Goal: Task Accomplishment & Management: Complete application form

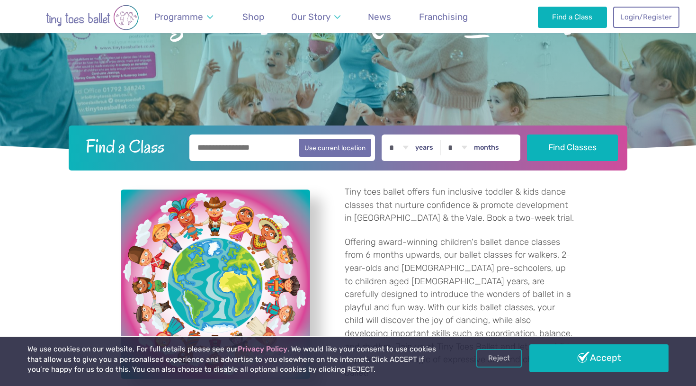
scroll to position [172, 0]
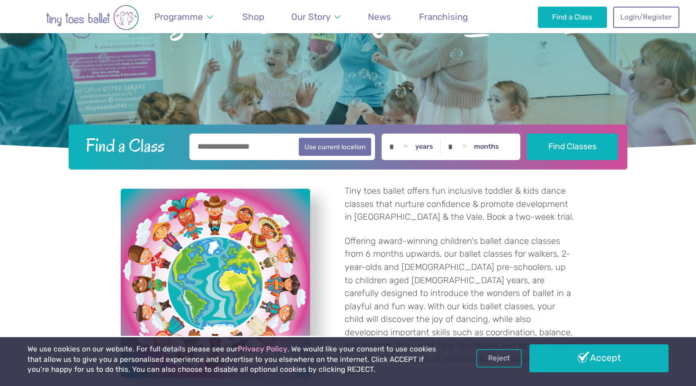
click at [212, 146] on input "text" at bounding box center [283, 147] width 186 height 27
click at [324, 150] on button "Use current location" at bounding box center [335, 146] width 72 height 18
type input "**********"
select select "*"
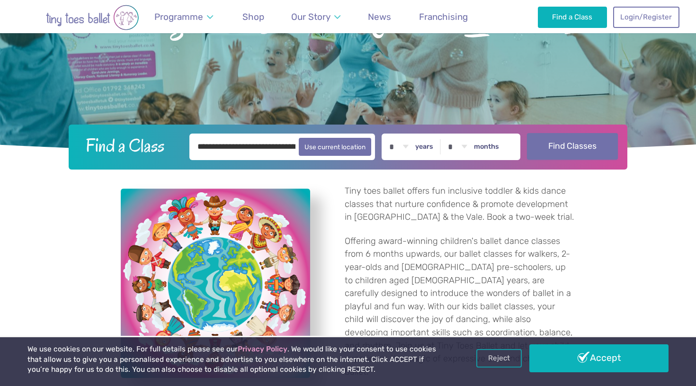
click at [562, 143] on button "Find Classes" at bounding box center [572, 146] width 91 height 27
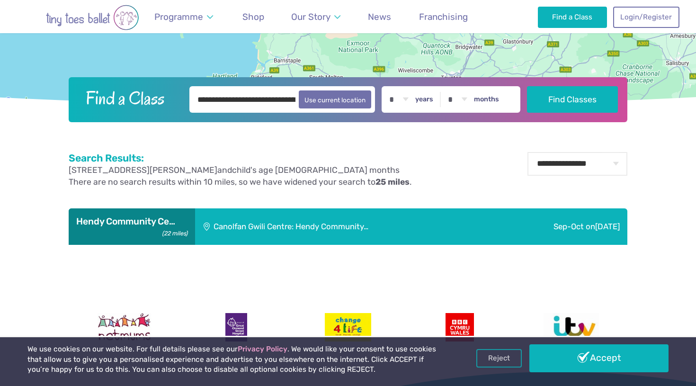
scroll to position [260, 0]
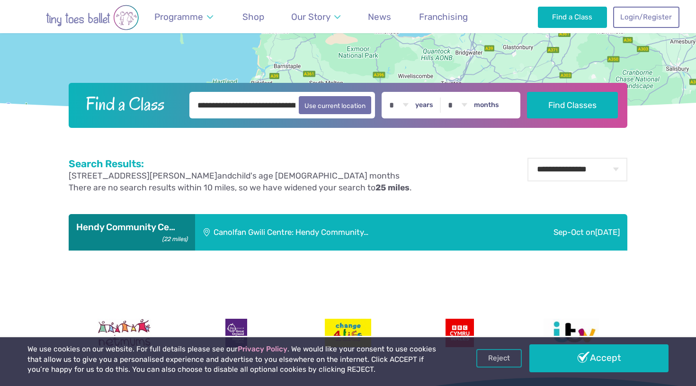
select select "*"
click at [564, 111] on button "Find Classes" at bounding box center [572, 104] width 91 height 27
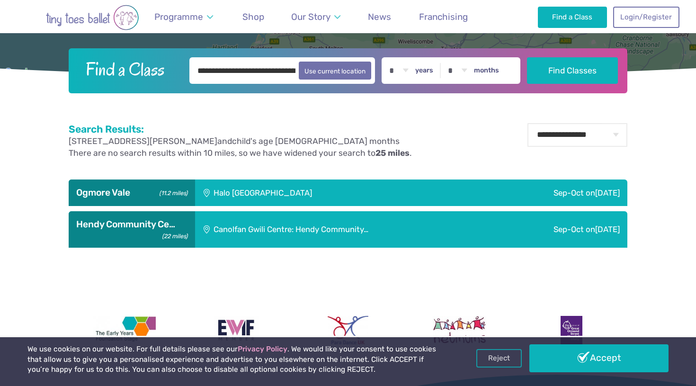
scroll to position [296, 0]
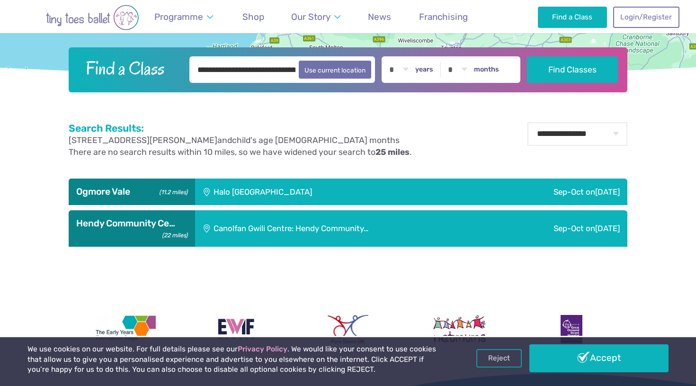
select select "*"
click at [582, 72] on button "Find Classes" at bounding box center [572, 69] width 91 height 27
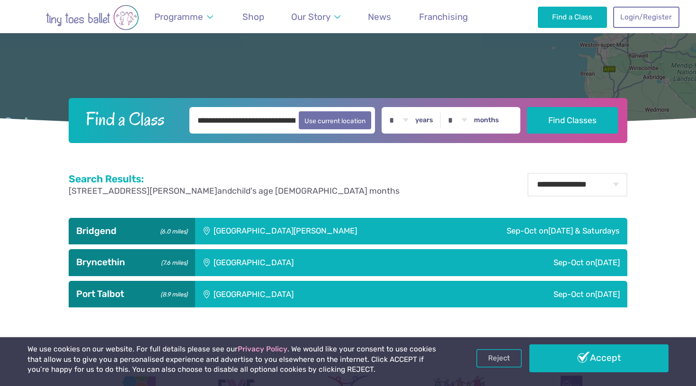
scroll to position [253, 0]
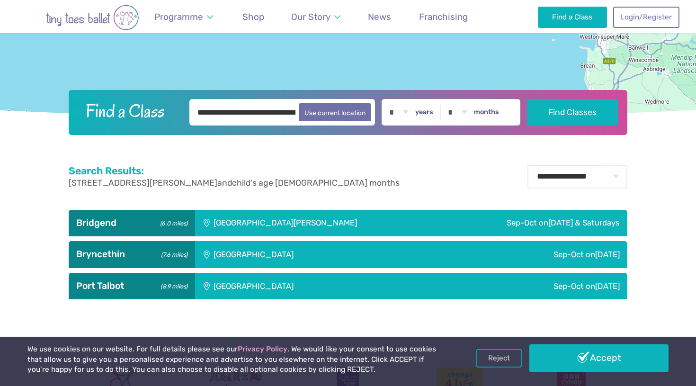
select select "*"
click at [551, 117] on button "Find Classes" at bounding box center [572, 112] width 91 height 27
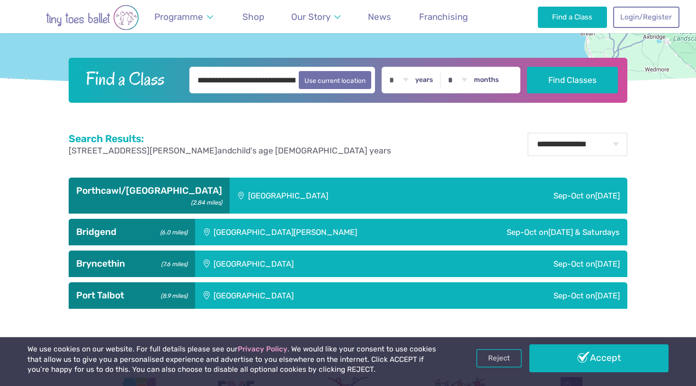
scroll to position [287, 0]
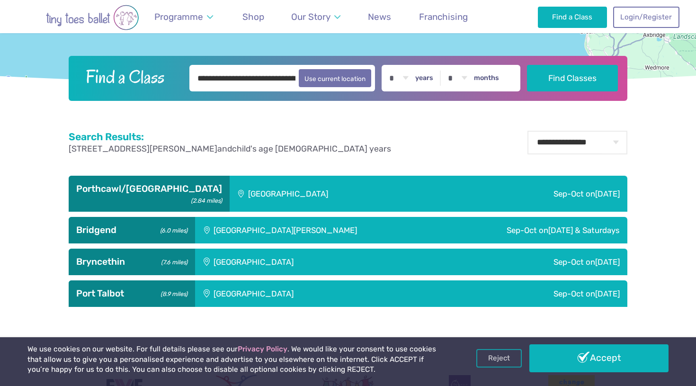
click at [376, 198] on div "[GEOGRAPHIC_DATA]" at bounding box center [342, 194] width 225 height 36
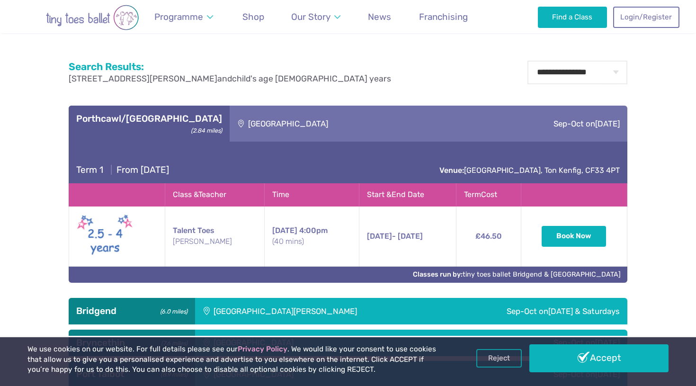
scroll to position [361, 0]
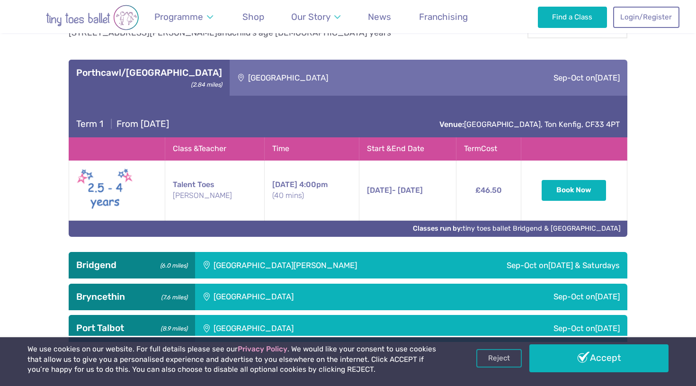
click at [337, 263] on div "[GEOGRAPHIC_DATA][PERSON_NAME]" at bounding box center [318, 265] width 246 height 27
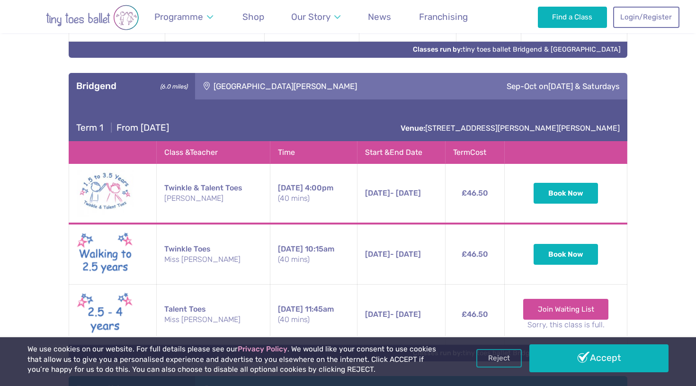
scroll to position [619, 0]
